Goal: Understand process/instructions: Learn how to perform a task or action

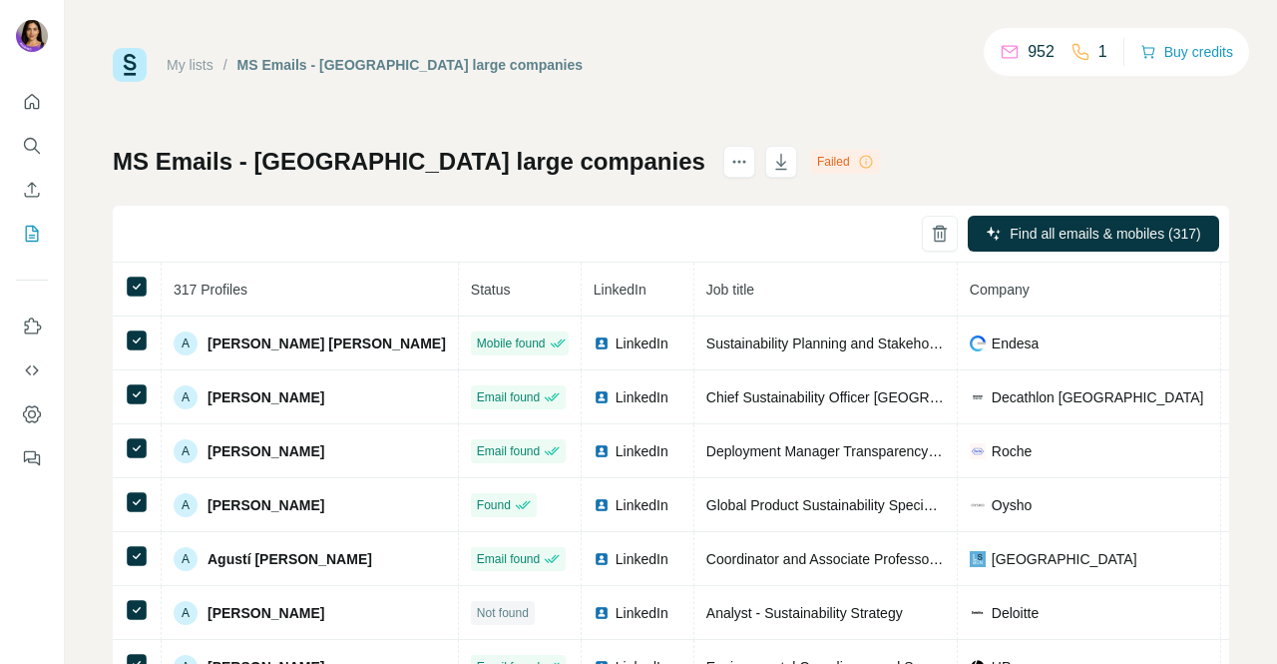
scroll to position [399, 0]
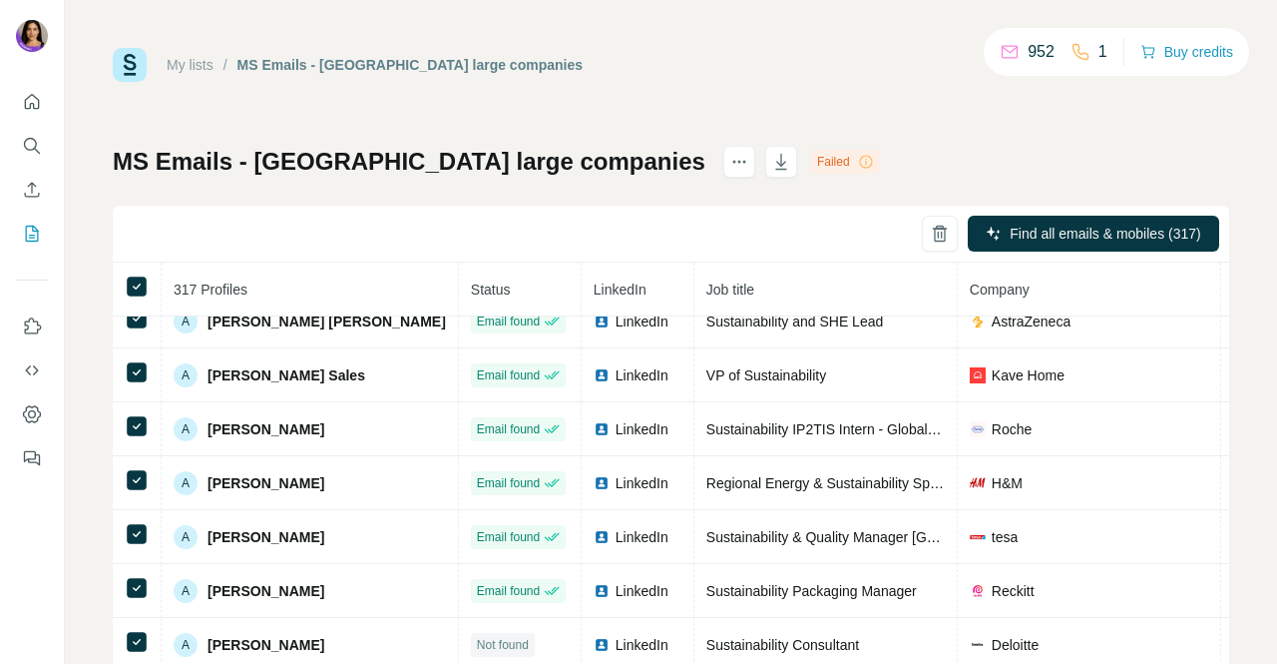
click at [1080, 51] on icon at bounding box center [1081, 52] width 20 height 20
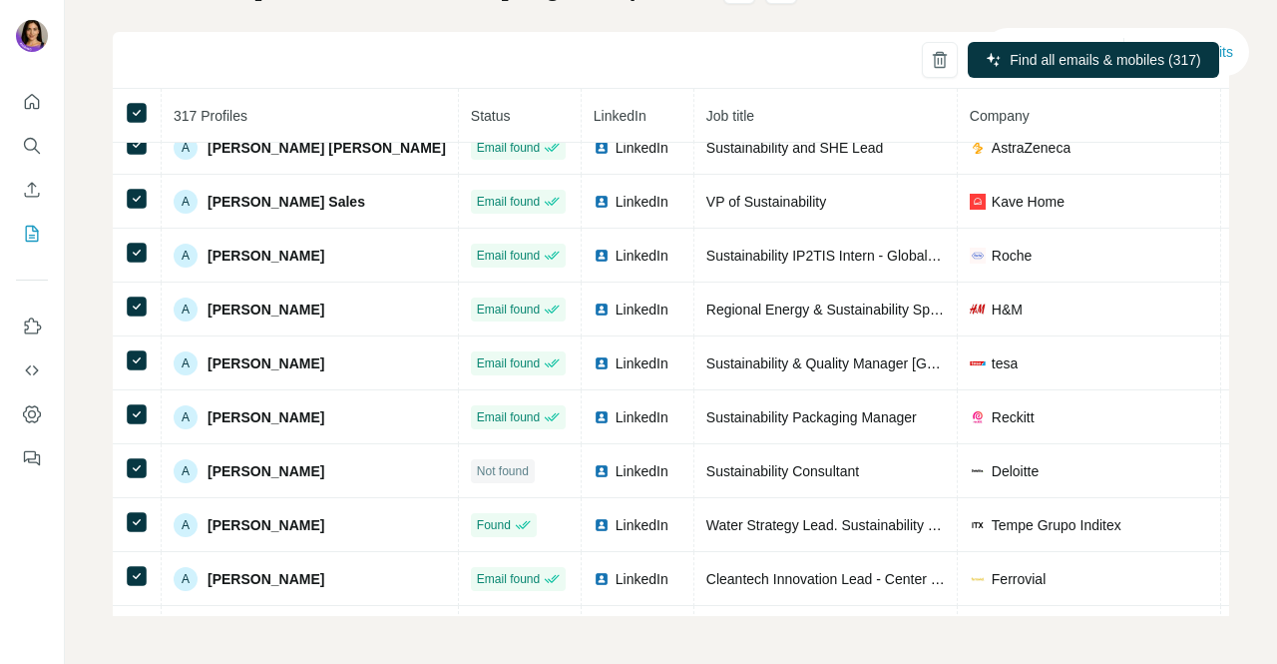
scroll to position [0, 0]
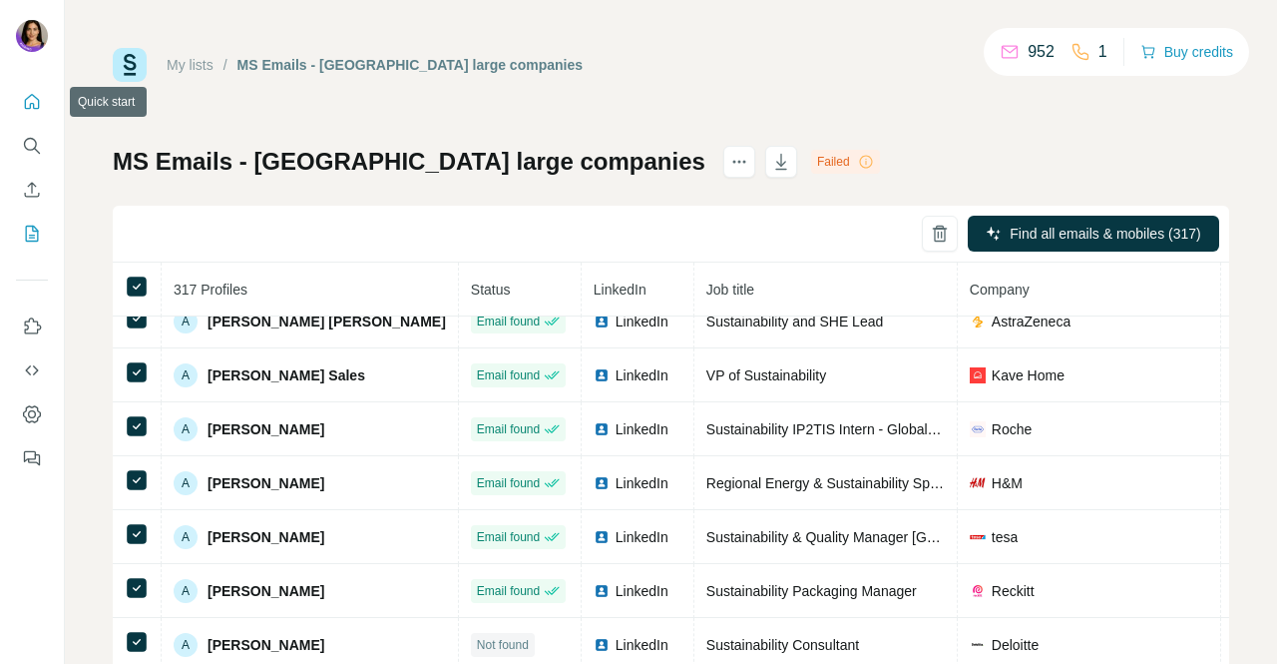
click at [31, 98] on icon "Quick start" at bounding box center [32, 102] width 20 height 20
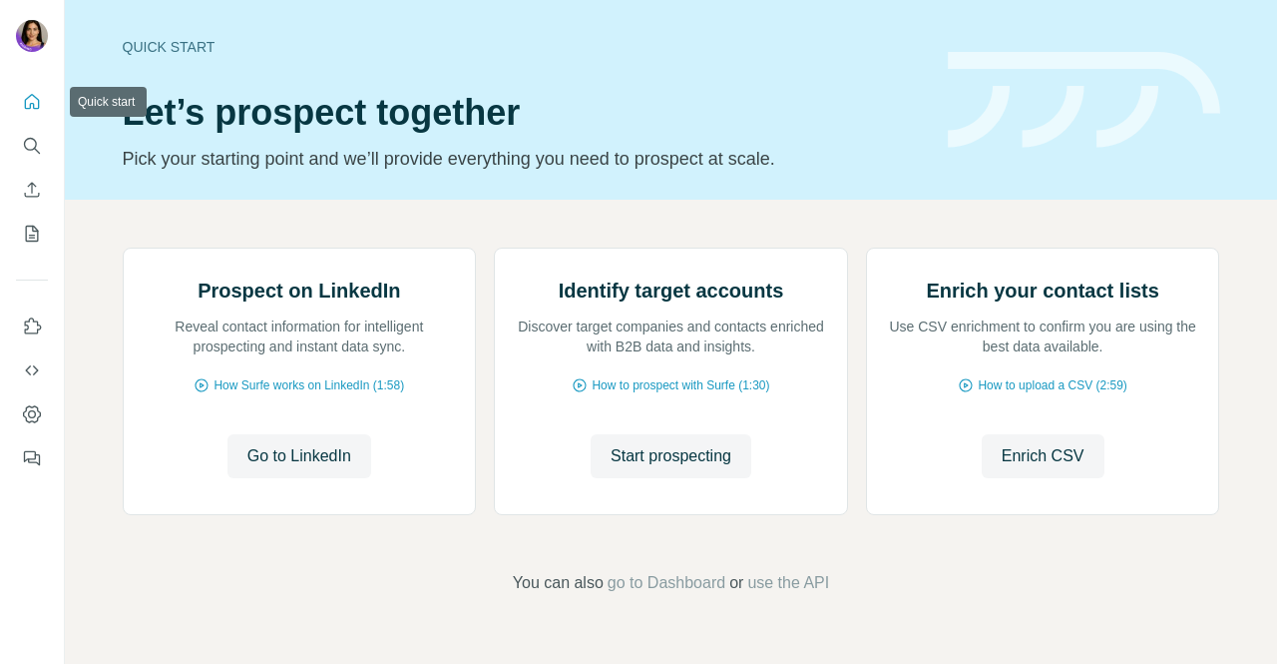
click at [31, 98] on icon "Quick start" at bounding box center [32, 102] width 20 height 20
click at [759, 595] on span "use the API" at bounding box center [788, 583] width 82 height 24
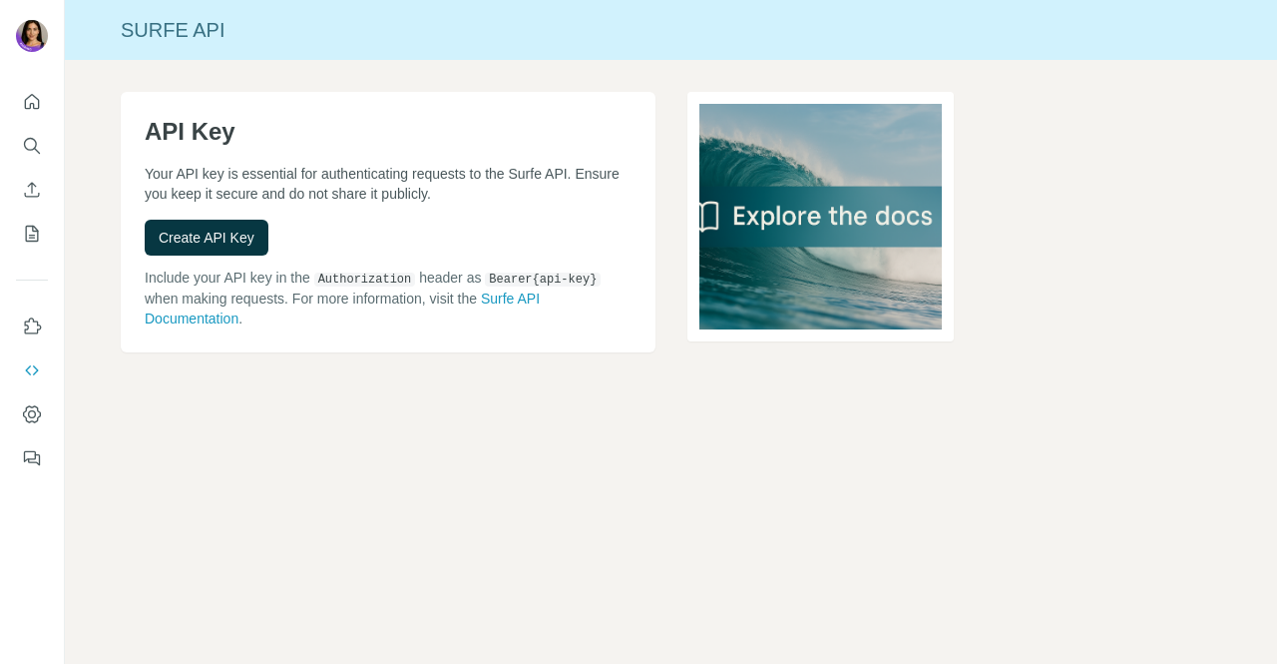
click at [131, 199] on div "API Key Your API key is essential for authenticating requests to the Surfe API.…" at bounding box center [388, 222] width 535 height 260
click at [15, 95] on div at bounding box center [32, 274] width 64 height 404
click at [27, 103] on icon "Quick start" at bounding box center [32, 102] width 20 height 20
